Goal: Navigation & Orientation: Find specific page/section

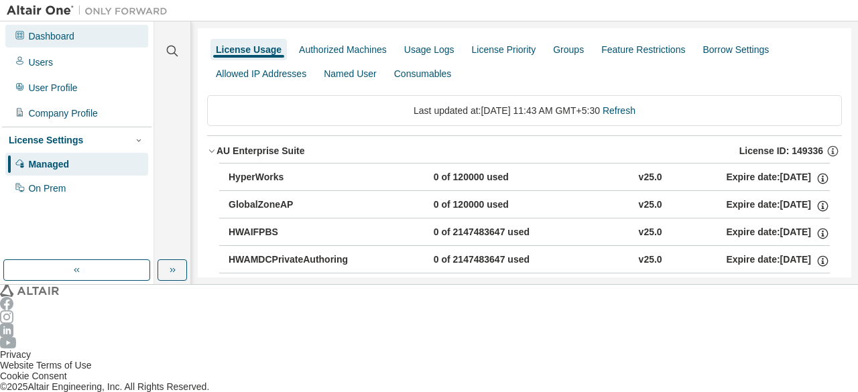
click at [43, 42] on div "Dashboard" at bounding box center [76, 36] width 143 height 23
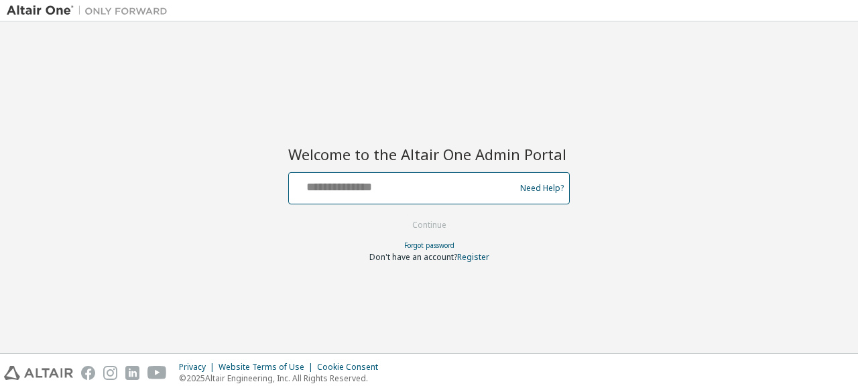
click at [365, 184] on input "text" at bounding box center [403, 185] width 219 height 19
type input "**********"
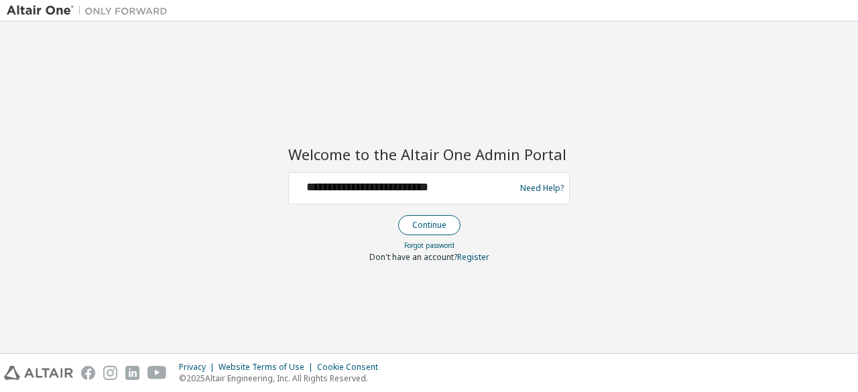
click at [414, 219] on button "Continue" at bounding box center [429, 225] width 62 height 20
